Goal: Information Seeking & Learning: Learn about a topic

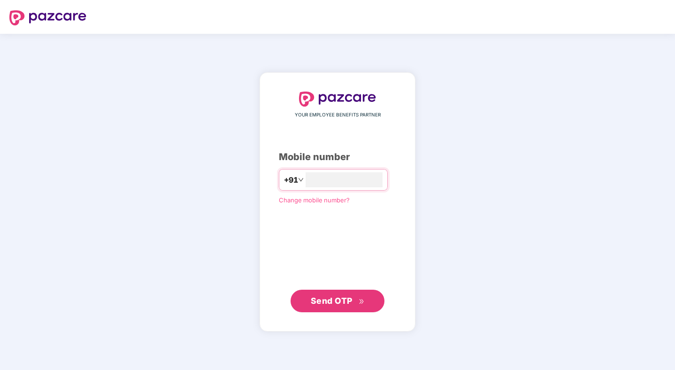
type input "**********"
click at [334, 288] on div "**********" at bounding box center [337, 202] width 117 height 221
click at [334, 291] on button "Send OTP" at bounding box center [338, 300] width 94 height 23
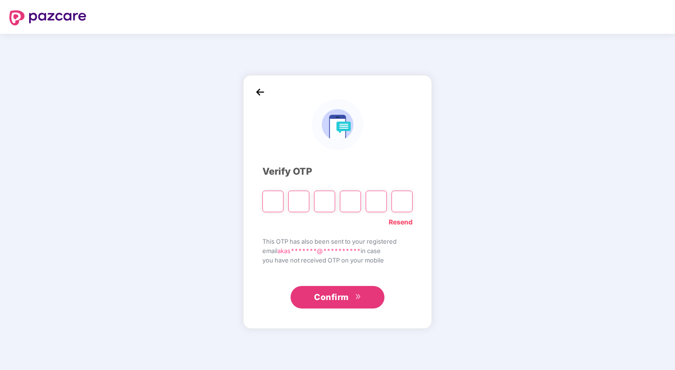
type input "*"
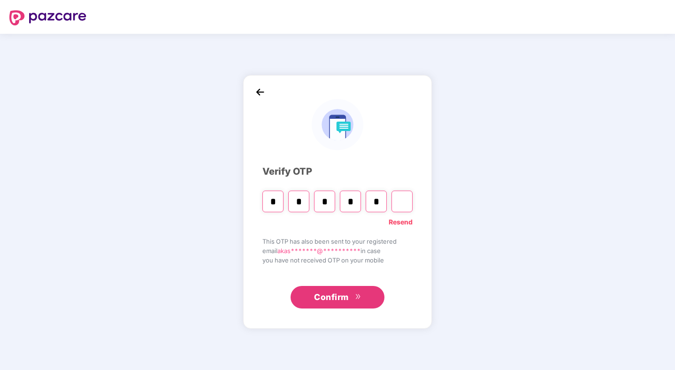
type input "*"
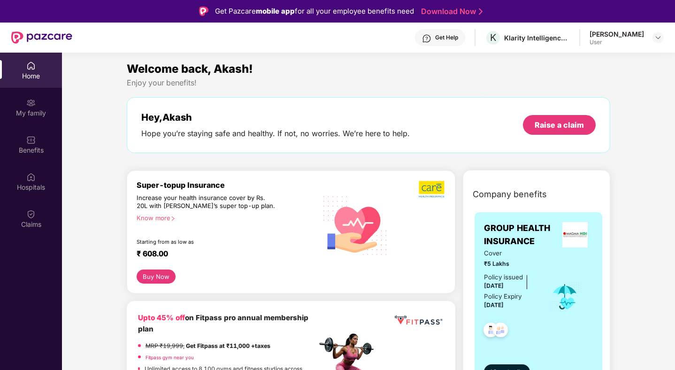
scroll to position [82, 0]
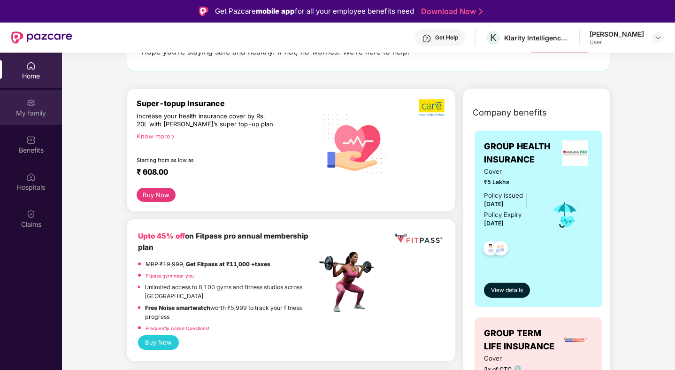
click at [40, 109] on div "My family" at bounding box center [31, 112] width 62 height 9
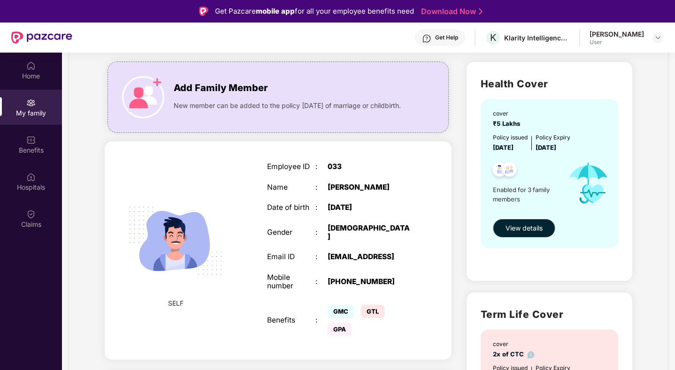
scroll to position [56, 0]
click at [521, 236] on button "View details" at bounding box center [524, 228] width 62 height 19
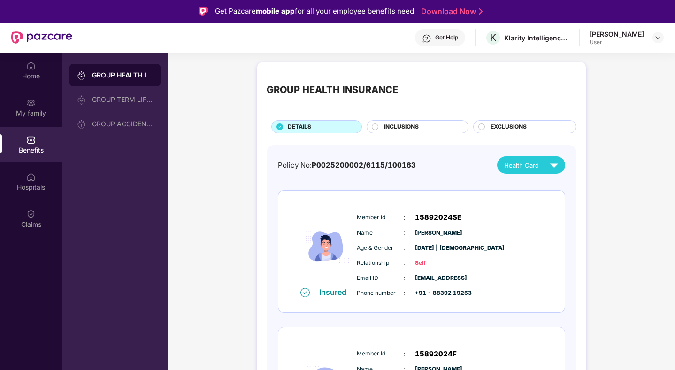
click at [446, 122] on div "INCLUSIONS" at bounding box center [418, 126] width 102 height 13
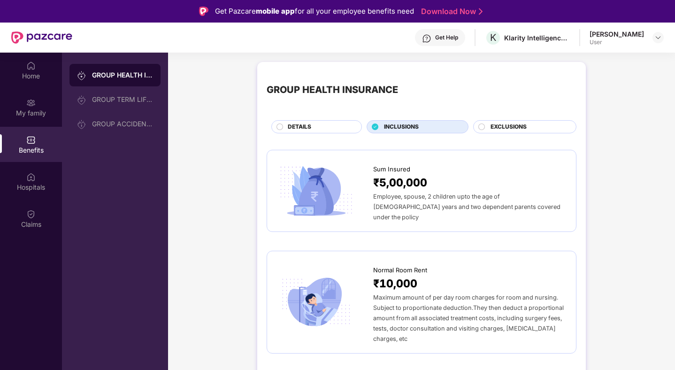
click at [284, 128] on div "DETAILS" at bounding box center [320, 128] width 74 height 10
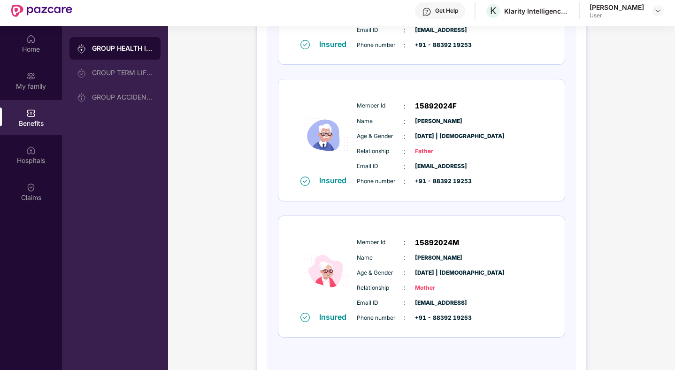
scroll to position [53, 0]
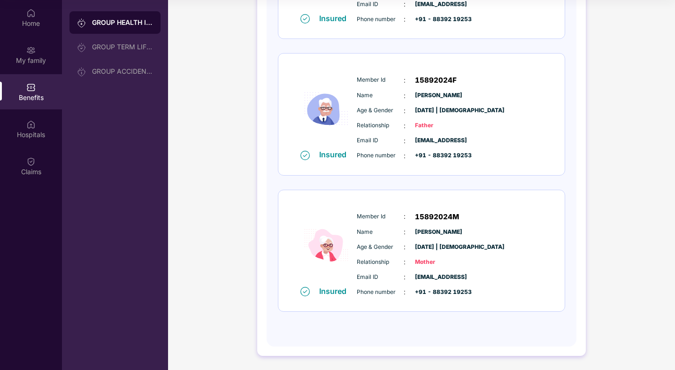
click at [383, 232] on span "Name" at bounding box center [380, 232] width 47 height 9
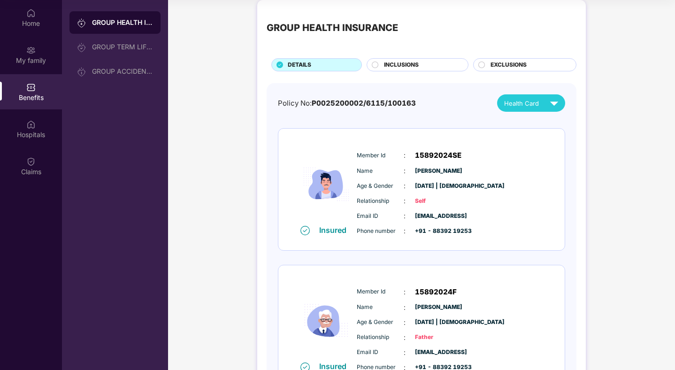
scroll to position [0, 0]
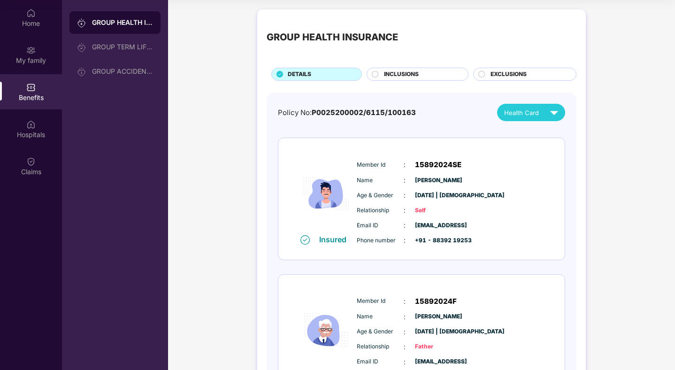
click at [485, 78] on div at bounding box center [482, 75] width 8 height 9
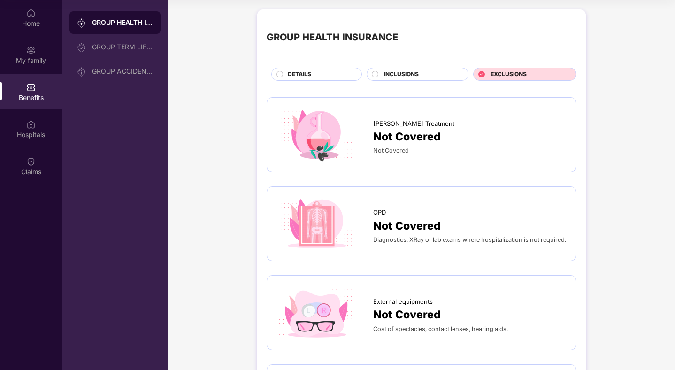
click at [401, 77] on span "INCLUSIONS" at bounding box center [401, 74] width 35 height 9
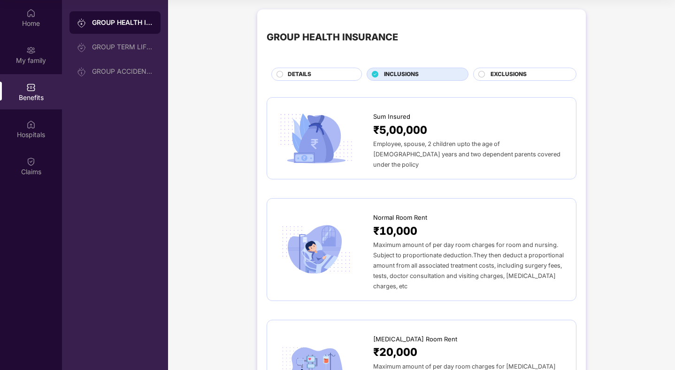
click at [362, 155] on div at bounding box center [324, 138] width 97 height 55
click at [390, 146] on span "Employee, spouse, 2 children upto the age of [DEMOGRAPHIC_DATA] years and two d…" at bounding box center [466, 154] width 187 height 28
click at [283, 74] on div "DETAILS" at bounding box center [320, 75] width 74 height 10
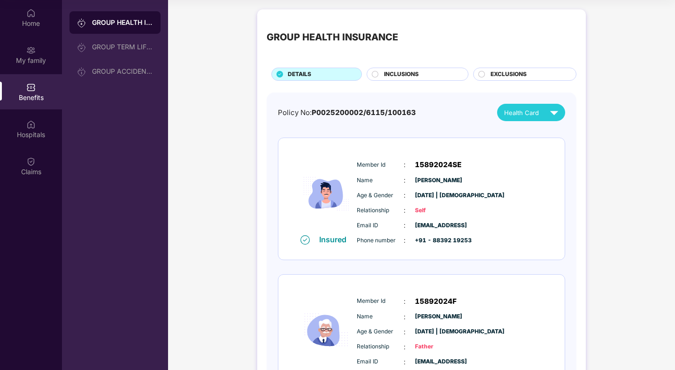
click at [505, 116] on span "Health Card" at bounding box center [521, 112] width 35 height 9
click at [129, 56] on div "GROUP TERM LIFE INSURANCE" at bounding box center [114, 47] width 91 height 23
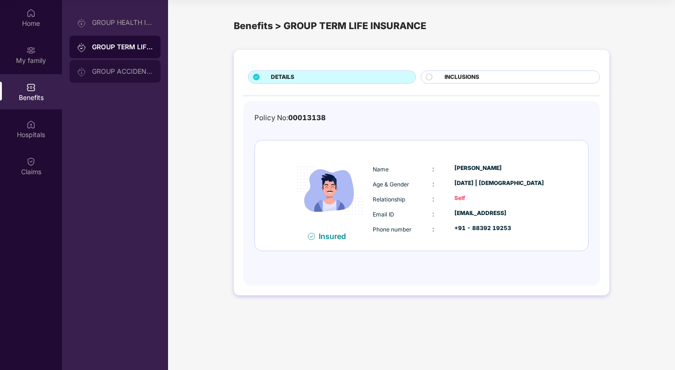
click at [123, 76] on div "GROUP ACCIDENTAL INSURANCE" at bounding box center [114, 71] width 91 height 23
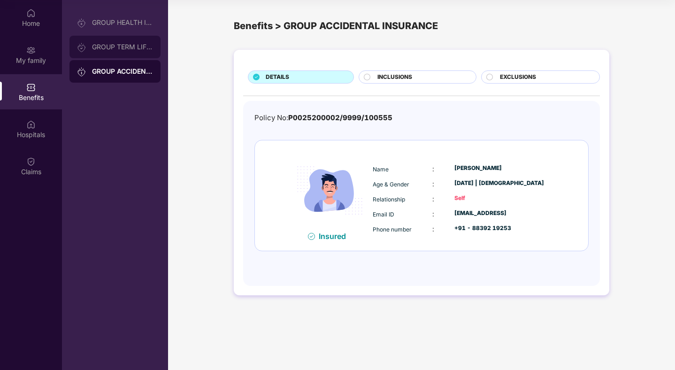
click at [122, 53] on div "GROUP TERM LIFE INSURANCE" at bounding box center [114, 47] width 91 height 23
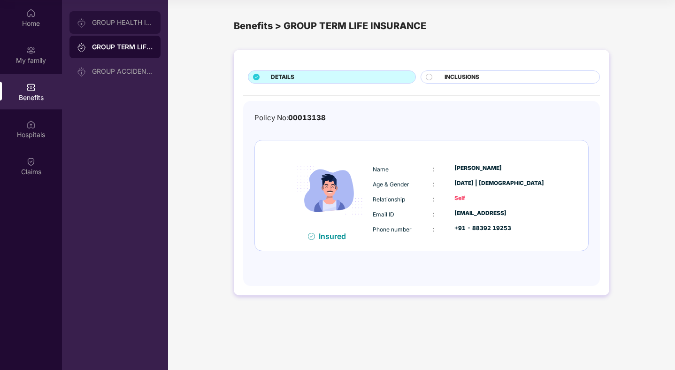
click at [121, 26] on div "GROUP HEALTH INSURANCE" at bounding box center [114, 22] width 91 height 23
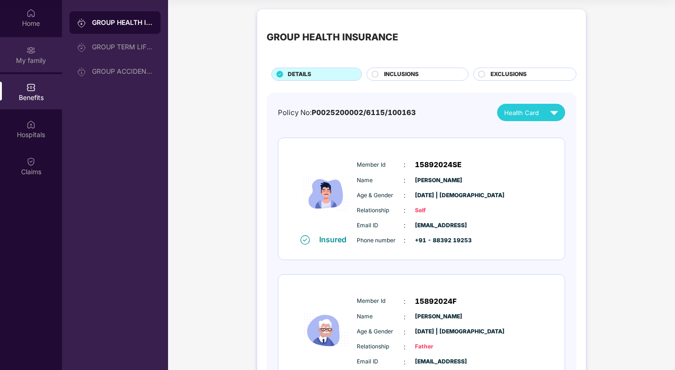
click at [35, 58] on div "My family" at bounding box center [31, 60] width 62 height 9
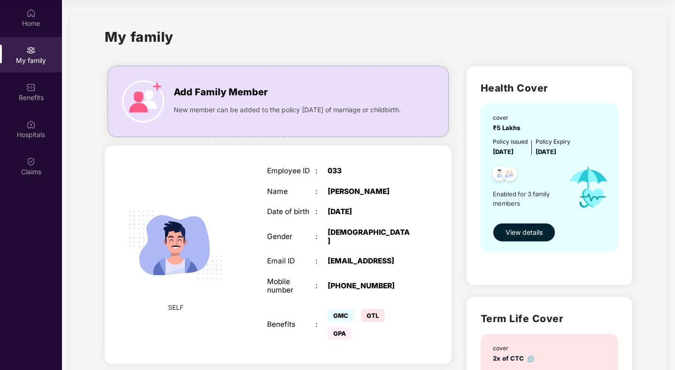
click at [529, 235] on span "View details" at bounding box center [524, 232] width 37 height 10
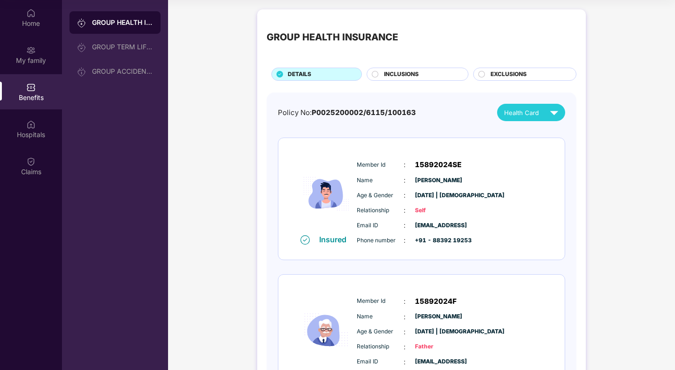
click at [417, 209] on span "Self" at bounding box center [438, 210] width 47 height 9
click at [421, 195] on span "[DATE] | [DEMOGRAPHIC_DATA]" at bounding box center [438, 195] width 47 height 9
click at [113, 28] on div "GROUP HEALTH INSURANCE" at bounding box center [114, 22] width 91 height 23
click at [388, 74] on span "INCLUSIONS" at bounding box center [401, 74] width 35 height 9
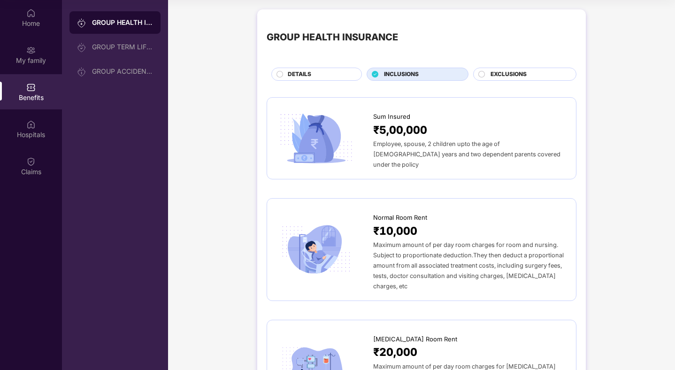
click at [306, 73] on span "DETAILS" at bounding box center [299, 74] width 23 height 9
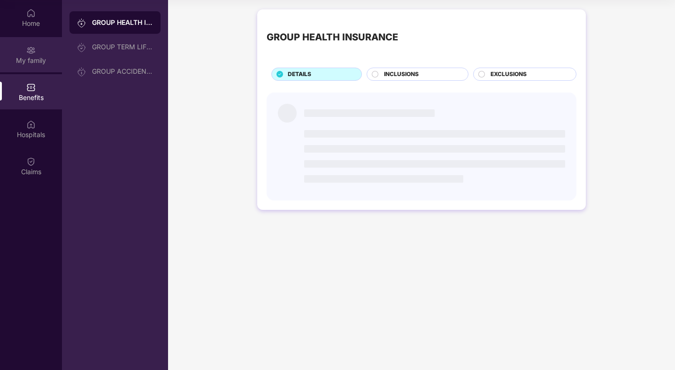
click at [19, 42] on div "My family" at bounding box center [31, 54] width 62 height 35
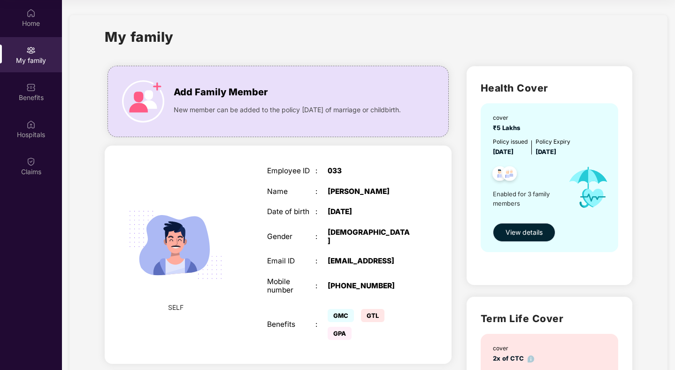
click at [520, 236] on span "View details" at bounding box center [524, 232] width 37 height 10
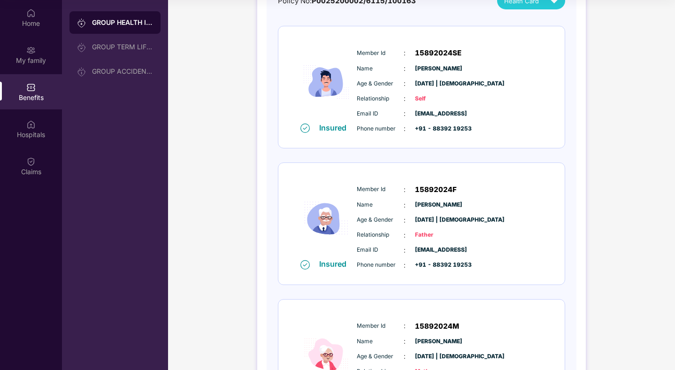
scroll to position [221, 0]
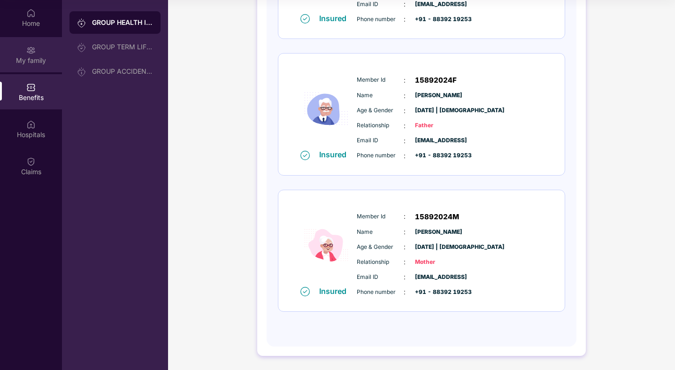
click at [35, 53] on img at bounding box center [30, 50] width 9 height 9
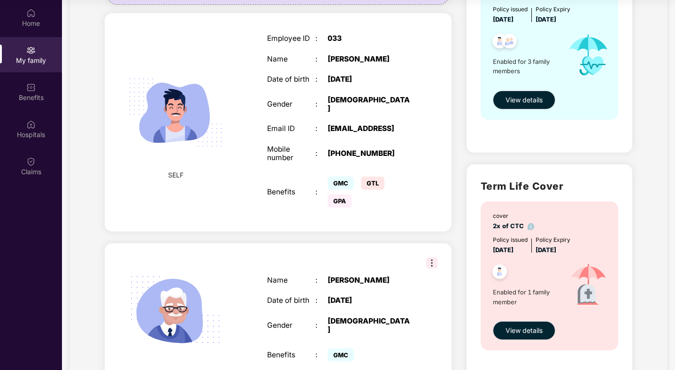
scroll to position [165, 0]
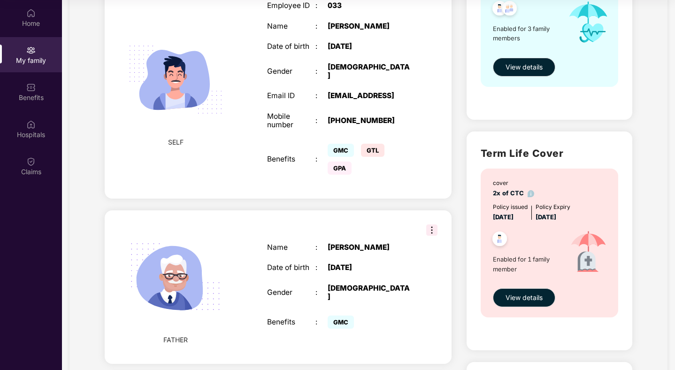
click at [338, 147] on span "GMC" at bounding box center [341, 150] width 26 height 13
click at [338, 146] on span "GMC" at bounding box center [341, 150] width 26 height 13
click at [351, 173] on div "Employee ID : 033 Name : Akash Gupta Date of birth : 12 June 1997 Gender : MALE…" at bounding box center [340, 89] width 164 height 199
click at [51, 92] on div "Benefits" at bounding box center [31, 91] width 62 height 35
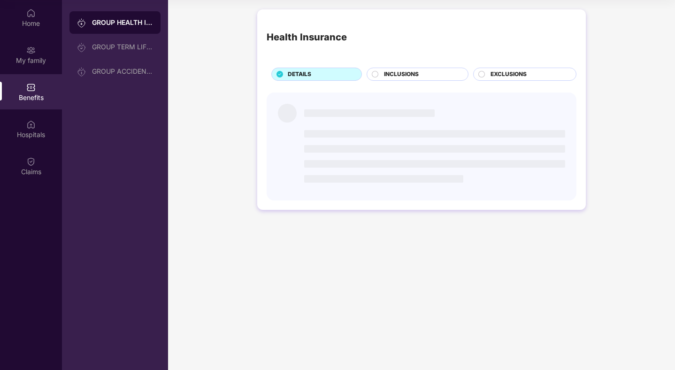
scroll to position [0, 0]
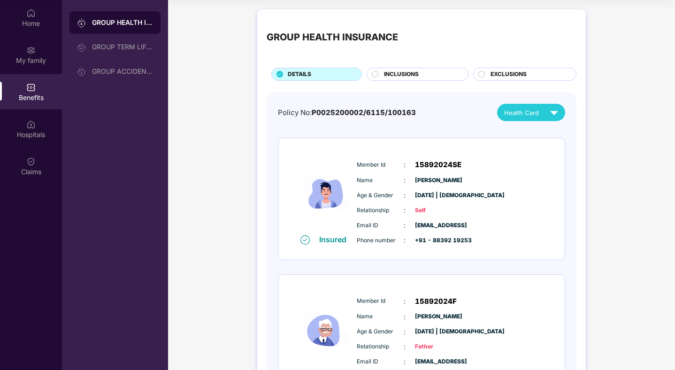
click at [401, 78] on span "INCLUSIONS" at bounding box center [401, 74] width 35 height 9
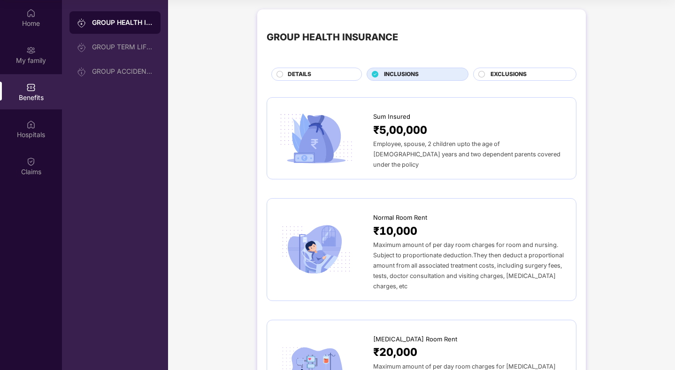
click at [334, 75] on div "DETAILS" at bounding box center [320, 75] width 74 height 10
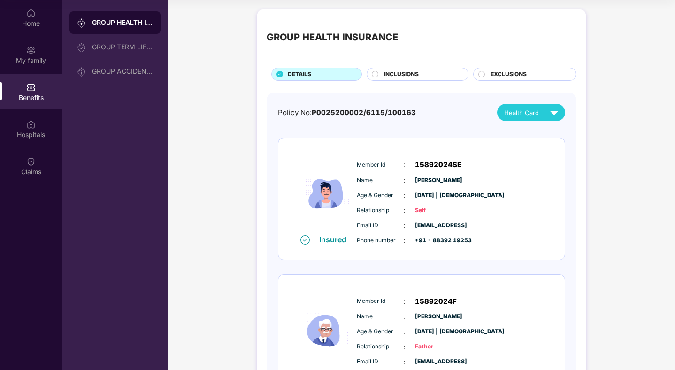
click at [436, 78] on div "INCLUSIONS" at bounding box center [421, 75] width 84 height 10
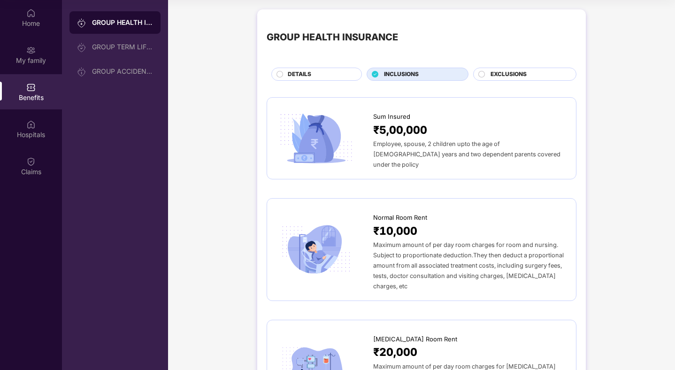
click at [405, 145] on span "Employee, spouse, 2 children upto the age of [DEMOGRAPHIC_DATA] years and two d…" at bounding box center [466, 154] width 187 height 28
click at [45, 128] on div "Hospitals" at bounding box center [31, 128] width 62 height 35
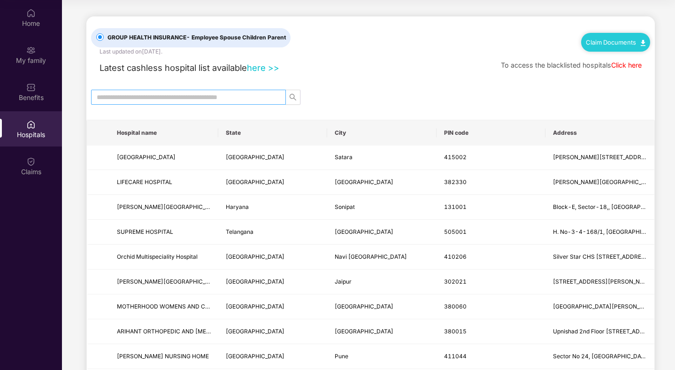
click at [184, 96] on input "text" at bounding box center [185, 97] width 176 height 10
type input "*"
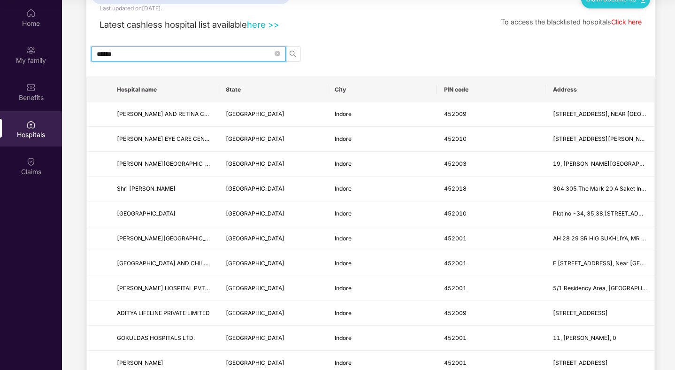
scroll to position [43, 0]
click at [226, 53] on input "******" at bounding box center [185, 54] width 176 height 10
click at [291, 50] on button "button" at bounding box center [292, 54] width 15 height 15
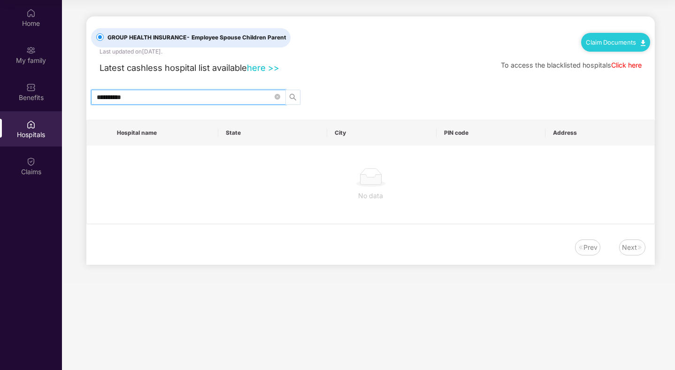
scroll to position [0, 0]
click at [243, 98] on input "**********" at bounding box center [185, 97] width 176 height 10
type input "***"
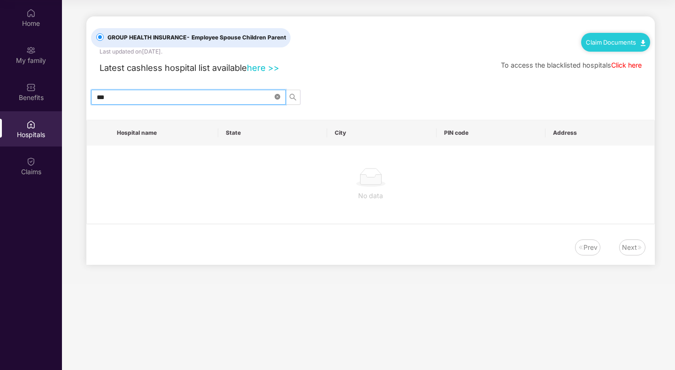
click at [277, 96] on icon "close-circle" at bounding box center [278, 97] width 6 height 6
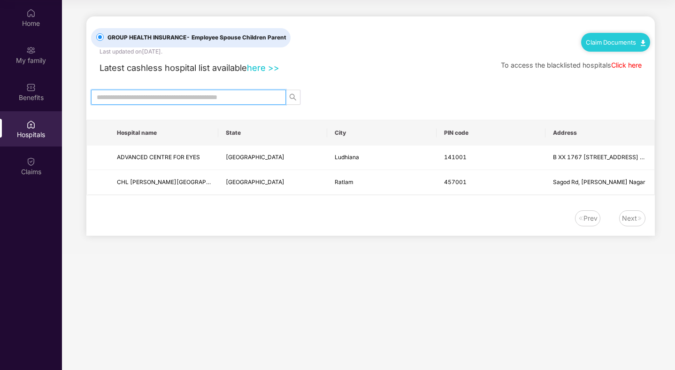
click at [596, 32] on div "Claim Documents" at bounding box center [615, 36] width 69 height 31
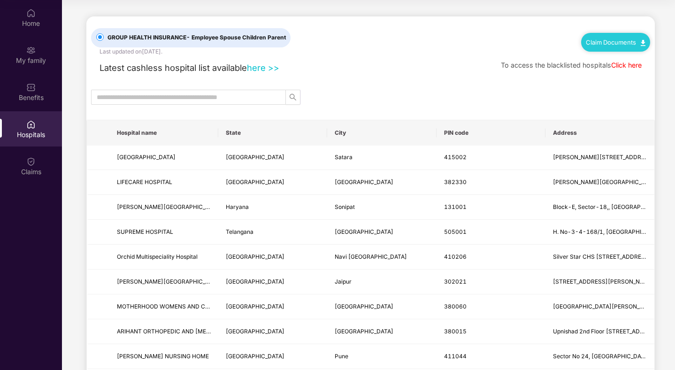
click at [640, 38] on link "Claim Documents" at bounding box center [616, 42] width 60 height 8
click at [601, 74] on link "Claim Process" at bounding box center [618, 77] width 61 height 20
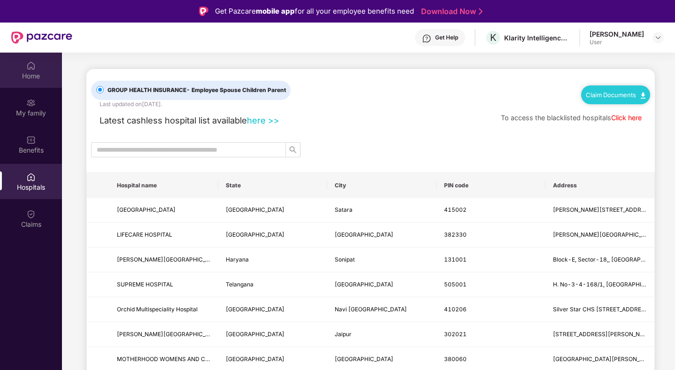
click at [38, 77] on div "Home" at bounding box center [31, 75] width 62 height 9
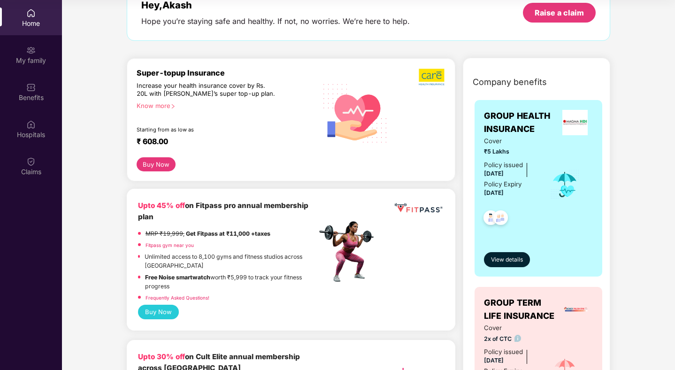
scroll to position [74, 0]
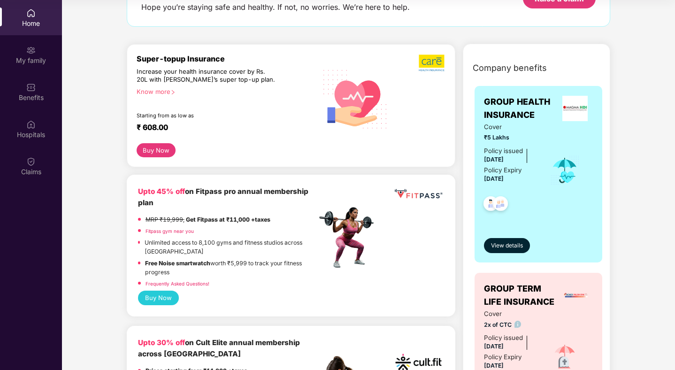
click at [326, 171] on div "Super-topup Insurance Increase your health insurance cover by Rs. 20L with PazC…" at bounding box center [291, 109] width 329 height 130
click at [501, 246] on span "View details" at bounding box center [507, 245] width 32 height 9
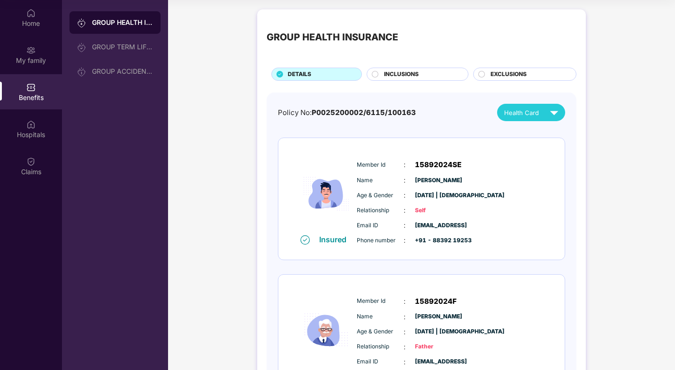
click at [41, 93] on div "Benefits" at bounding box center [31, 97] width 62 height 9
click at [30, 26] on div "Home" at bounding box center [31, 23] width 62 height 9
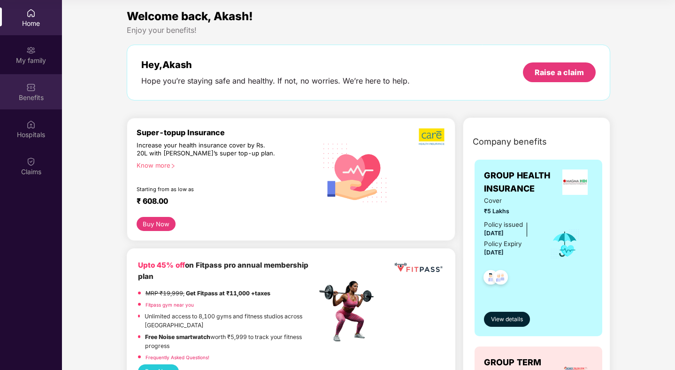
click at [22, 102] on div "Benefits" at bounding box center [31, 91] width 62 height 35
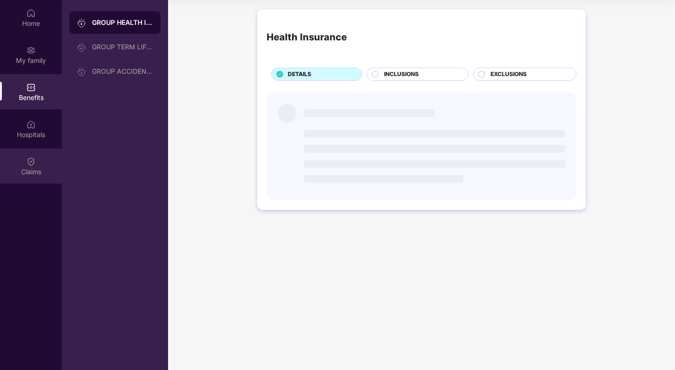
click at [31, 163] on img at bounding box center [30, 161] width 9 height 9
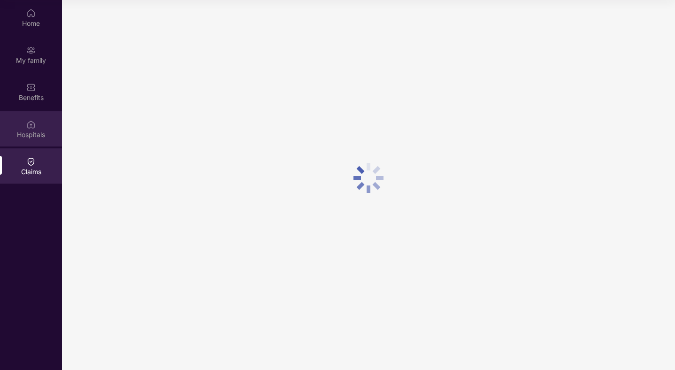
click at [37, 131] on div "Hospitals" at bounding box center [31, 134] width 62 height 9
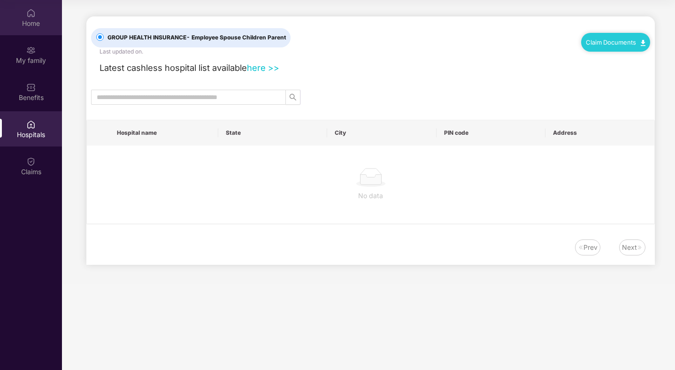
click at [37, 19] on div "Home" at bounding box center [31, 23] width 62 height 9
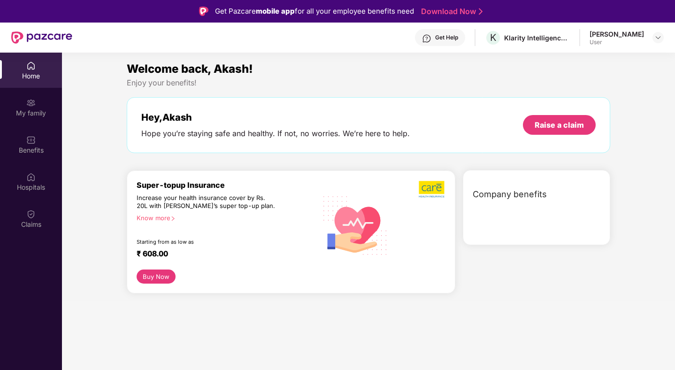
click at [458, 38] on div "Get Help" at bounding box center [446, 38] width 23 height 8
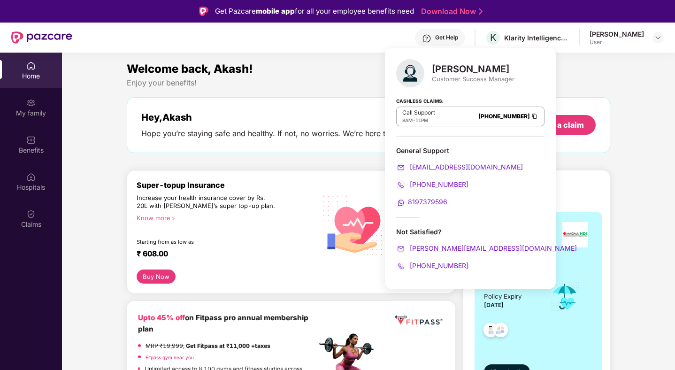
click at [478, 115] on link "080-3783-5420" at bounding box center [504, 116] width 52 height 7
click at [350, 153] on div "Hey, Akash Hope you’re staying safe and healthy. If not, no worries. We’re here…" at bounding box center [369, 125] width 484 height 56
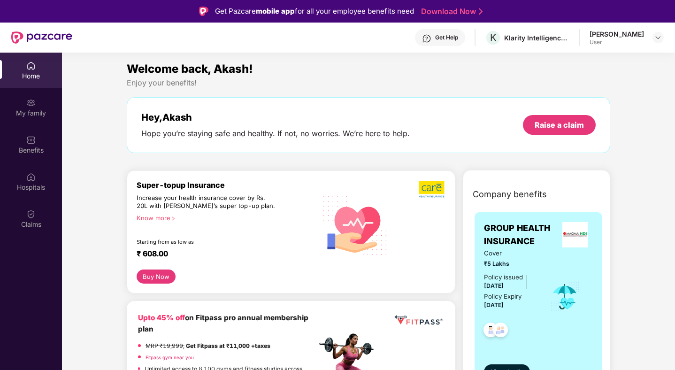
click at [624, 47] on div "Get Help K Klarity Intelligence India [PERSON_NAME] User" at bounding box center [367, 38] width 591 height 30
click at [660, 37] on img at bounding box center [658, 38] width 8 height 8
click at [607, 84] on div "[PERSON_NAME]" at bounding box center [606, 85] width 54 height 9
click at [626, 33] on div "[PERSON_NAME]" at bounding box center [617, 34] width 54 height 9
click at [659, 34] on img at bounding box center [658, 38] width 8 height 8
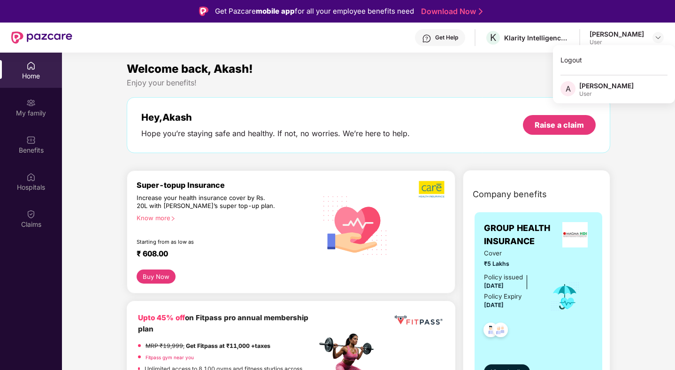
click at [569, 92] on span "A" at bounding box center [568, 88] width 5 height 11
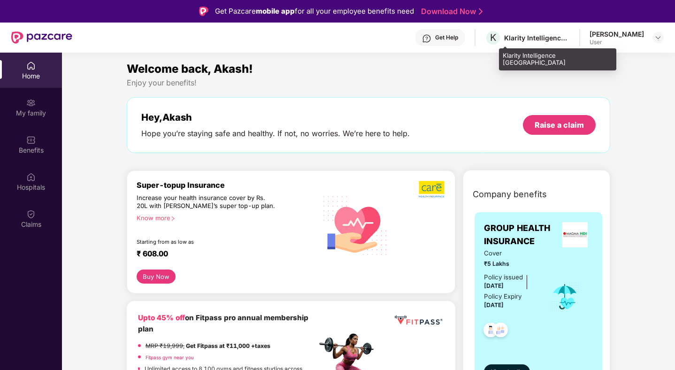
click at [529, 44] on div "K Klarity Intelligence India" at bounding box center [527, 38] width 85 height 16
click at [530, 42] on div "K Klarity Intelligence India" at bounding box center [527, 38] width 85 height 16
click at [533, 38] on div "Klarity Intelligence [GEOGRAPHIC_DATA]" at bounding box center [537, 37] width 66 height 9
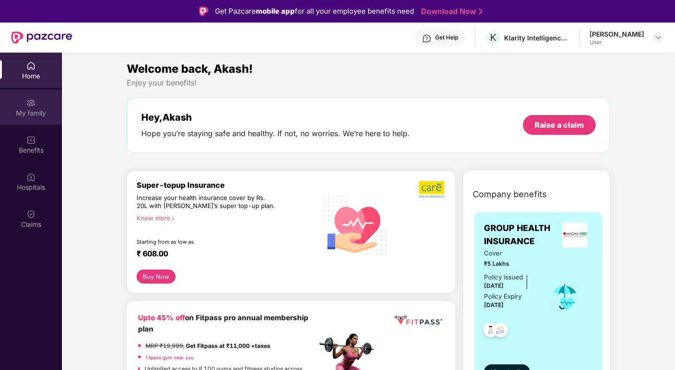
click at [28, 114] on div "My family" at bounding box center [31, 112] width 62 height 9
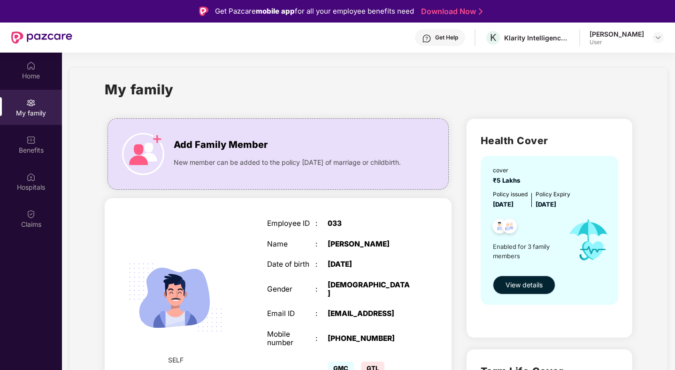
click at [517, 280] on span "View details" at bounding box center [524, 285] width 37 height 10
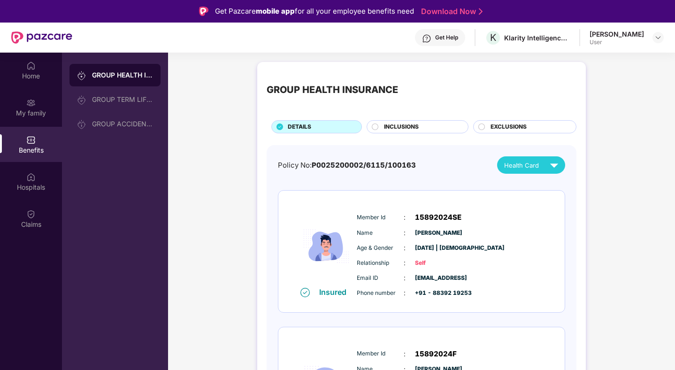
click at [413, 121] on div "INCLUSIONS" at bounding box center [418, 126] width 102 height 13
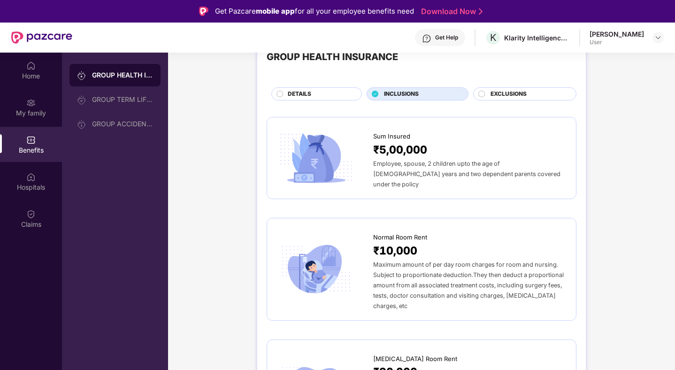
scroll to position [33, 0]
click at [312, 91] on div "DETAILS" at bounding box center [320, 94] width 74 height 10
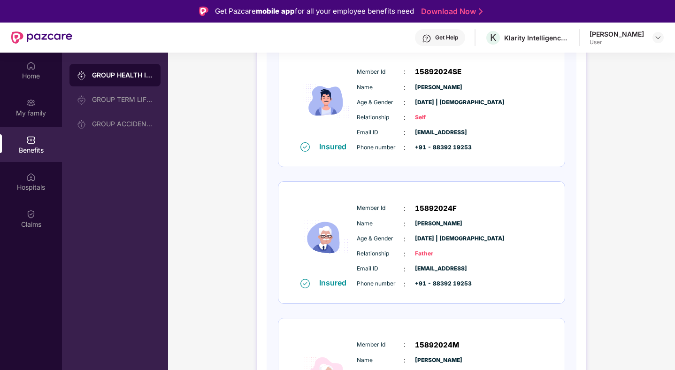
scroll to position [143, 0]
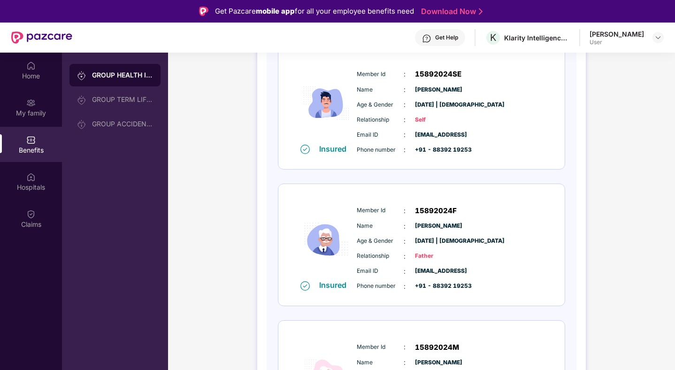
click at [359, 175] on div "Insured Member Id : 15892024SE Name : [PERSON_NAME] Age & Gender : [DATE] | [DE…" at bounding box center [421, 244] width 287 height 395
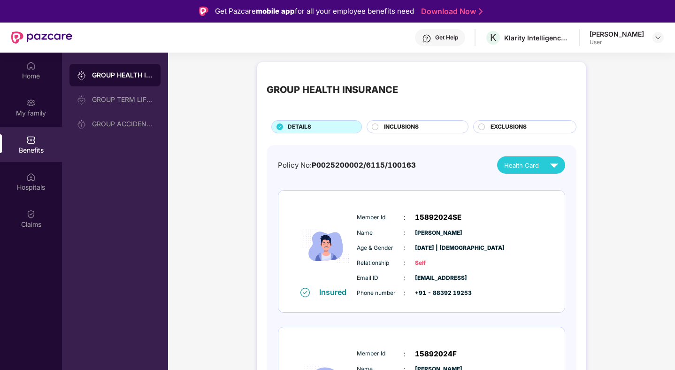
click at [394, 123] on span "INCLUSIONS" at bounding box center [401, 127] width 35 height 9
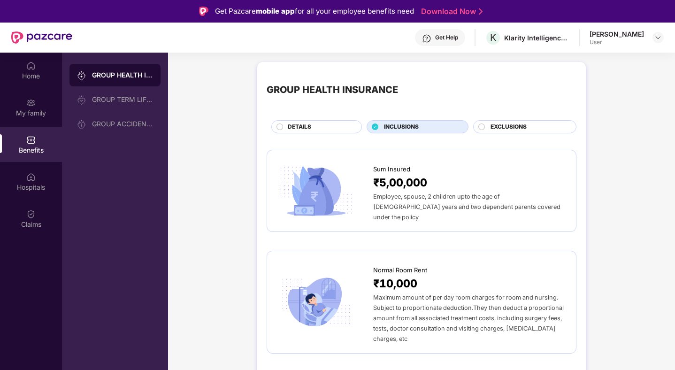
click at [333, 124] on div "DETAILS" at bounding box center [320, 128] width 74 height 10
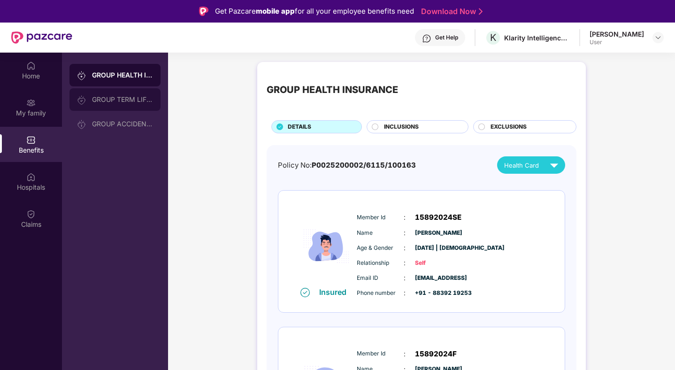
click at [106, 101] on div "GROUP TERM LIFE INSURANCE" at bounding box center [122, 100] width 61 height 8
